Goal: Information Seeking & Learning: Learn about a topic

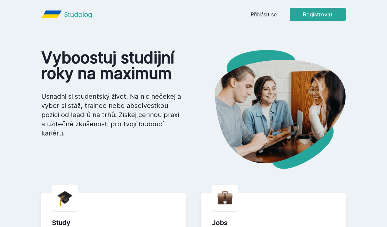
click at [262, 11] on link "Přihlásit se" at bounding box center [264, 15] width 26 height 8
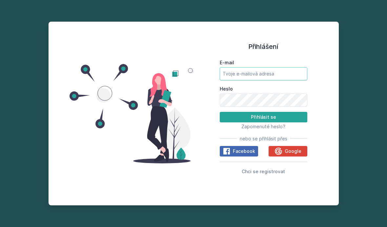
click at [270, 80] on input "E-mail" at bounding box center [264, 73] width 88 height 13
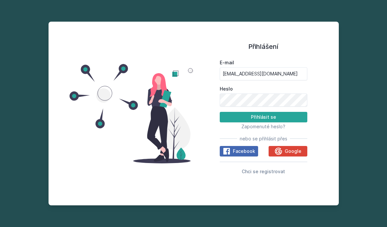
type input "[EMAIL_ADDRESS][DOMAIN_NAME]"
click at [264, 122] on button "Přihlásit se" at bounding box center [264, 117] width 88 height 11
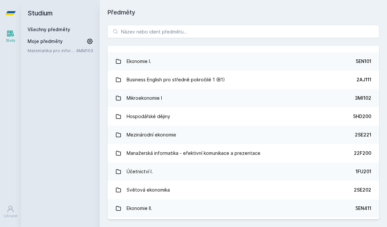
scroll to position [122, 0]
click at [217, 102] on link "Mikroekonomie I 3MI102" at bounding box center [244, 99] width 272 height 18
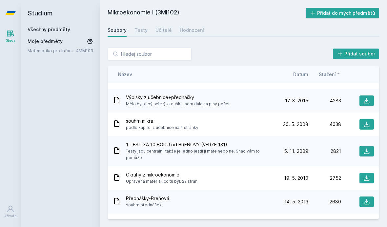
scroll to position [14, 0]
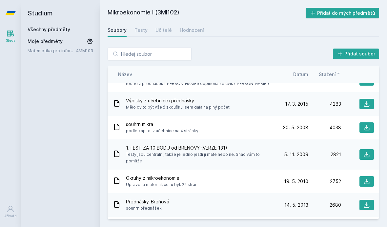
click at [329, 77] on span "Stažení" at bounding box center [327, 74] width 17 height 7
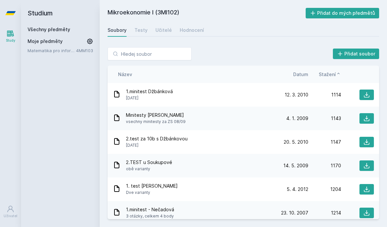
scroll to position [0, 0]
click at [337, 73] on icon at bounding box center [338, 73] width 5 height 5
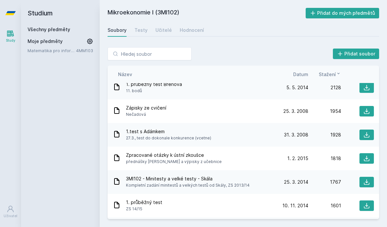
scroll to position [274, 0]
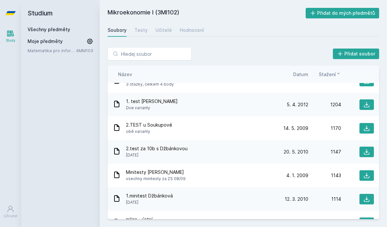
click at [299, 73] on span "Datum" at bounding box center [300, 74] width 15 height 7
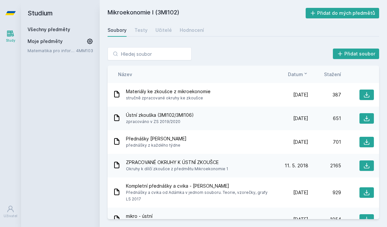
scroll to position [0, 0]
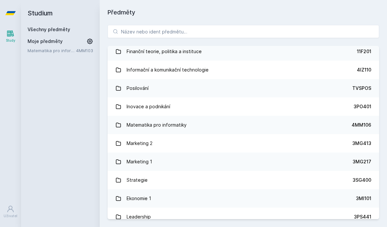
scroll to position [484, 0]
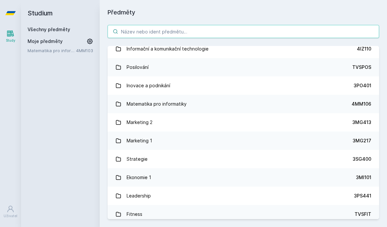
click at [164, 31] on input "search" at bounding box center [244, 31] width 272 height 13
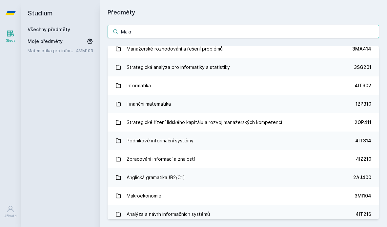
type input "Makro"
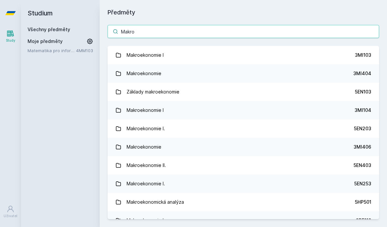
scroll to position [0, 0]
click at [199, 57] on link "Makroekonomie I 3MI103" at bounding box center [244, 55] width 272 height 18
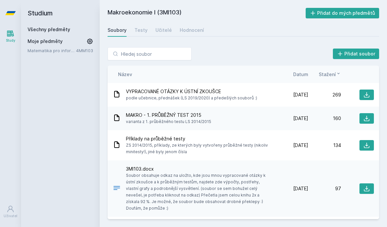
click at [296, 75] on span "Datum" at bounding box center [300, 74] width 15 height 7
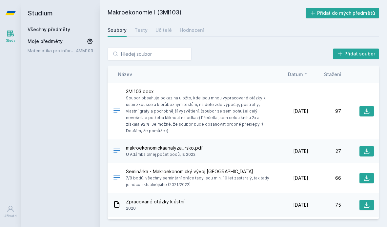
click at [367, 108] on icon at bounding box center [367, 111] width 7 height 7
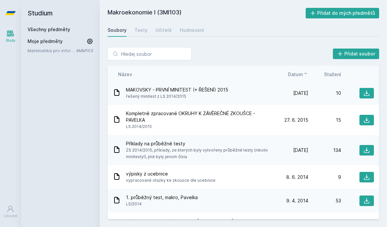
scroll to position [202, 0]
